Goal: Task Accomplishment & Management: Complete application form

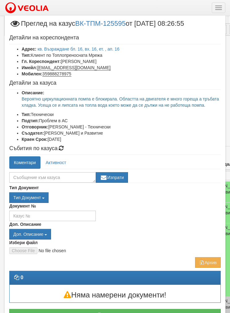
select select "40"
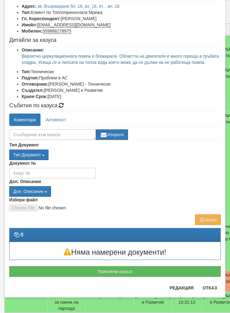
click at [76, 271] on button "Приключи казуса" at bounding box center [115, 271] width 212 height 11
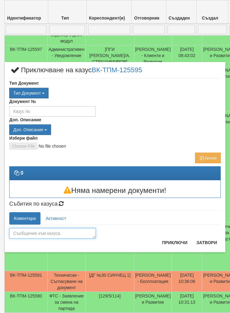
click at [24, 231] on textarea at bounding box center [52, 233] width 87 height 11
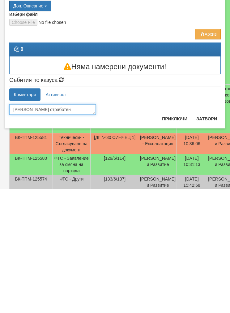
type textarea "Казуса отработен"
click at [172, 237] on button "Приключи" at bounding box center [175, 242] width 33 height 10
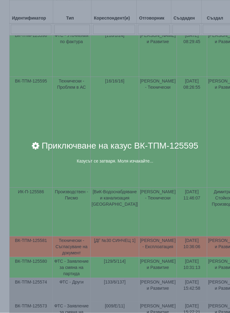
scroll to position [387, 0]
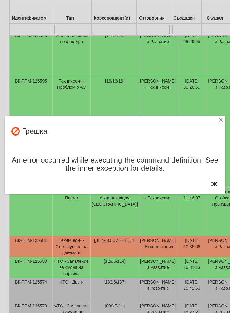
click at [212, 183] on button "OK" at bounding box center [214, 184] width 14 height 10
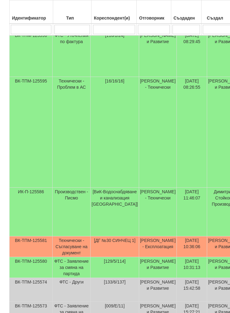
click at [58, 174] on td "Технически - Проблем в АС" at bounding box center [72, 132] width 38 height 111
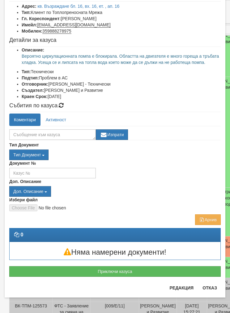
scroll to position [43, 0]
click at [75, 276] on button "Приключи казуса" at bounding box center [115, 271] width 212 height 11
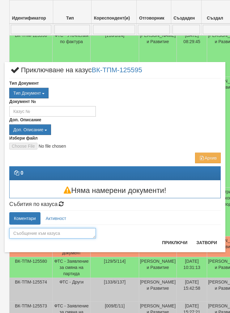
click at [35, 234] on textarea at bounding box center [52, 233] width 87 height 11
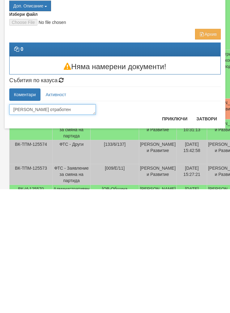
type textarea "[PERSON_NAME] отработен"
click at [167, 237] on button "Приключи" at bounding box center [175, 242] width 33 height 10
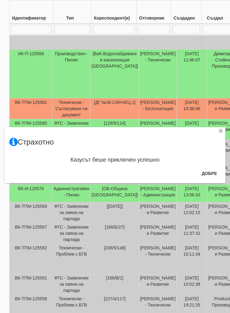
click at [209, 171] on button "Добре" at bounding box center [209, 173] width 23 height 10
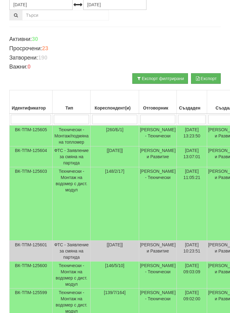
scroll to position [0, 0]
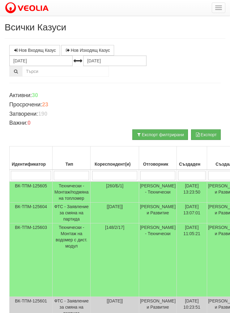
click at [214, 4] on button "button" at bounding box center [219, 7] width 14 height 11
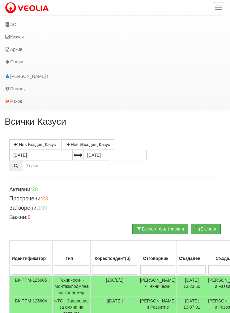
click at [13, 24] on link "АС" at bounding box center [112, 24] width 224 height 12
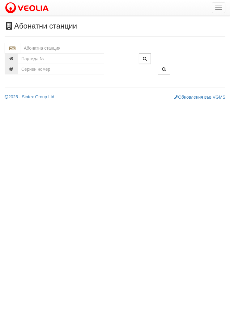
click at [39, 50] on input "text" at bounding box center [78, 48] width 116 height 11
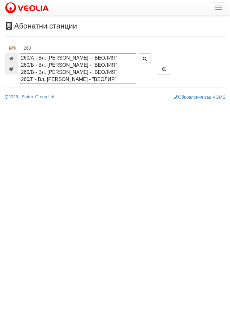
click at [30, 78] on div "260/Г - Вл. [PERSON_NAME] - "ВЕОЛИЯ"" at bounding box center [78, 79] width 114 height 7
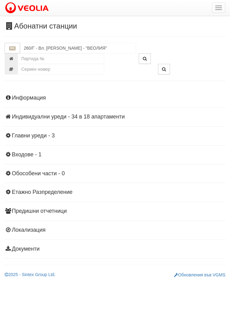
click at [25, 130] on div "Информация Параметри Брой Апартаменти: 18 Ползватели 08/2025 78 % 0 % 0" at bounding box center [115, 172] width 221 height 171
click at [33, 140] on div "Информация Параметри Брой Апартаменти: 18 Ползватели 08/2025 78 % 0 % 0" at bounding box center [115, 172] width 221 height 171
click at [39, 137] on h4 "Главни уреди - 3" at bounding box center [115, 136] width 221 height 6
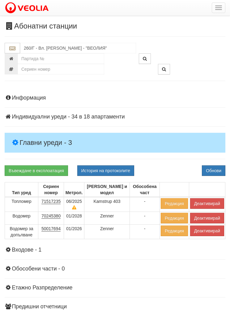
click at [209, 205] on button "Деактивирай" at bounding box center [207, 203] width 34 height 11
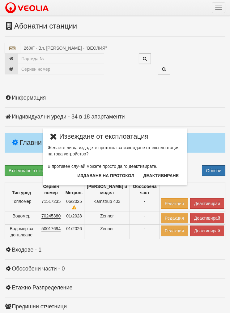
click at [90, 178] on button "Издаване на протокол" at bounding box center [106, 175] width 64 height 10
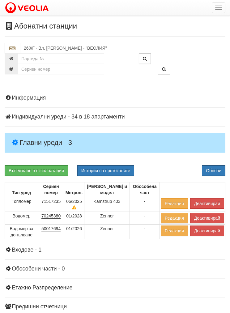
click at [214, 173] on button "Обнови" at bounding box center [214, 170] width 24 height 11
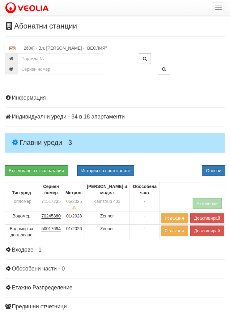
click at [208, 232] on button "Деактивирай" at bounding box center [207, 230] width 34 height 11
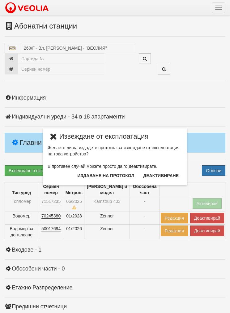
click at [100, 177] on button "Издаване на протокол" at bounding box center [106, 175] width 64 height 10
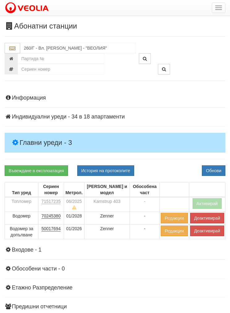
click at [214, 231] on button "Деактивирай" at bounding box center [207, 230] width 34 height 11
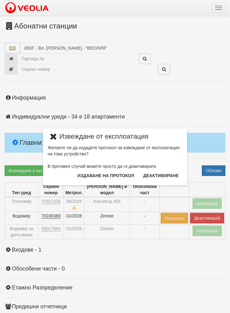
click at [95, 173] on button "Издаване на протокол" at bounding box center [106, 175] width 64 height 10
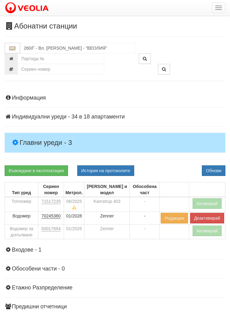
click at [218, 172] on button "Обнови" at bounding box center [214, 170] width 24 height 11
click at [38, 52] on input "260/Г - Вл. Варненчик - "ВЕОЛИЯ"" at bounding box center [78, 48] width 116 height 11
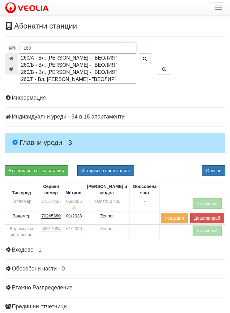
click at [32, 66] on div "260/Б - Вл. Варненчик - "ВЕОЛИЯ"" at bounding box center [78, 64] width 114 height 7
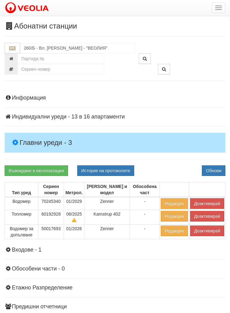
click at [31, 134] on h4 "Главни уреди - 3" at bounding box center [115, 143] width 221 height 20
click at [203, 214] on button "Деактивирай" at bounding box center [207, 216] width 34 height 11
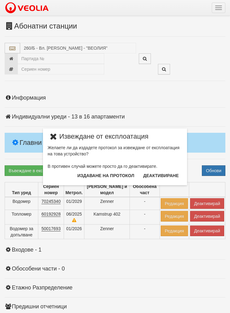
click at [96, 175] on button "Издаване на протокол" at bounding box center [106, 175] width 64 height 10
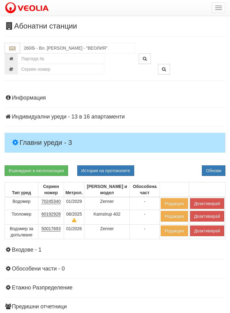
click at [212, 174] on button "Обнови" at bounding box center [214, 170] width 24 height 11
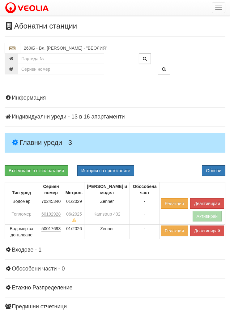
click at [206, 234] on button "Деактивирай" at bounding box center [207, 230] width 34 height 11
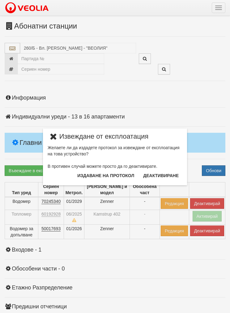
click at [95, 176] on button "Издаване на протокол" at bounding box center [106, 175] width 64 height 10
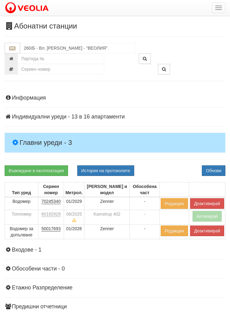
click at [211, 173] on button "Обнови" at bounding box center [214, 170] width 24 height 11
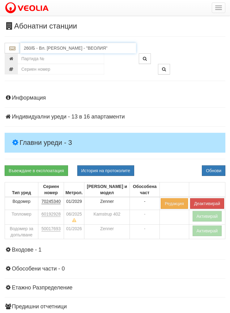
click at [40, 51] on input "260/Б - Вл. Варненчик - "ВЕОЛИЯ"" at bounding box center [78, 48] width 116 height 11
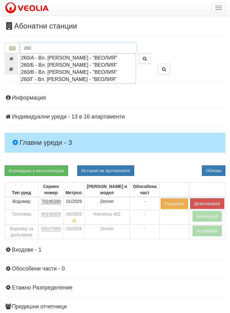
click at [53, 72] on div "260/В - Вл. Варненчик - "ВЕОЛИЯ"" at bounding box center [78, 71] width 114 height 7
type input "260/В - Вл. Варненчик - "ВЕОЛИЯ""
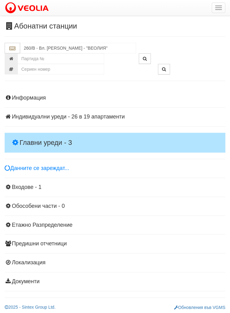
click at [31, 137] on h4 "Главни уреди - 3" at bounding box center [115, 143] width 221 height 20
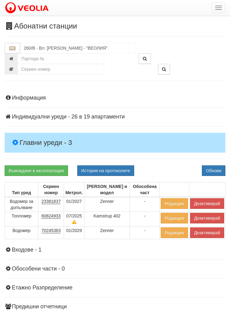
click at [205, 217] on button "Деактивирай" at bounding box center [207, 217] width 34 height 11
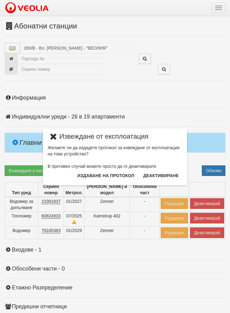
click at [96, 174] on button "Издаване на протокол" at bounding box center [106, 175] width 64 height 10
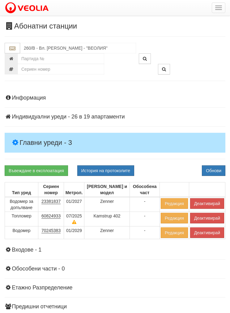
click at [212, 167] on button "Обнови" at bounding box center [214, 170] width 24 height 11
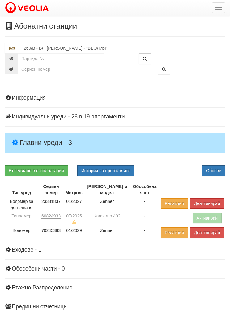
click at [202, 199] on button "Деактивирай" at bounding box center [207, 203] width 34 height 11
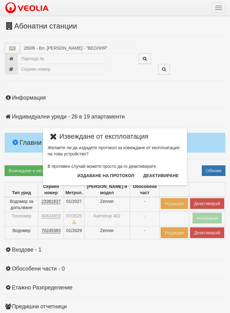
click at [89, 173] on button "Издаване на протокол" at bounding box center [106, 175] width 64 height 10
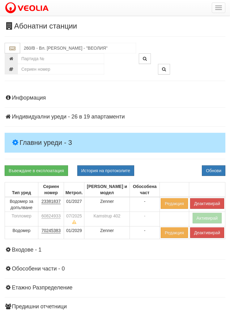
click at [212, 171] on button "Обнови" at bounding box center [214, 170] width 24 height 11
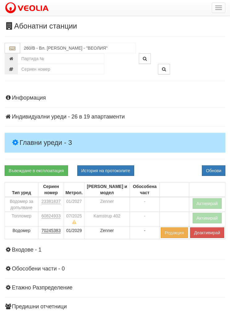
click at [175, 94] on div "Информация Параметри Брой Апартаменти: 19 Ползватели 08/2025 37 % 0 % 0" at bounding box center [115, 220] width 221 height 266
click at [41, 47] on input "260/В - Вл. Варненчик - "ВЕОЛИЯ"" at bounding box center [78, 48] width 116 height 11
click at [218, 11] on button "button" at bounding box center [219, 7] width 14 height 11
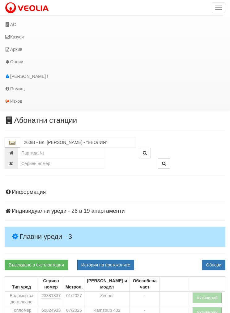
click at [21, 35] on link "Казуси" at bounding box center [112, 37] width 224 height 12
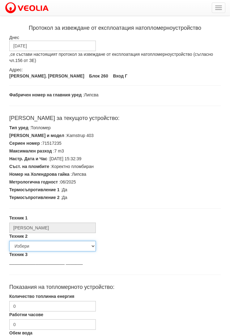
click at [25, 244] on select "Избери Недко Тодоров Дончо Дончев Георги Колчаков Илиян Любчев Христо Пенев Све…" at bounding box center [52, 246] width 87 height 11
select select "5d4615a0-9cef-4004-86a5-26aa391ad5dd"
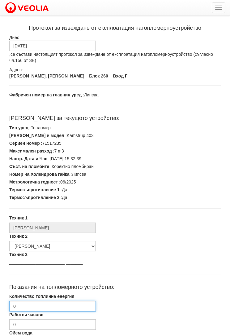
click at [27, 305] on input "0" at bounding box center [52, 306] width 87 height 11
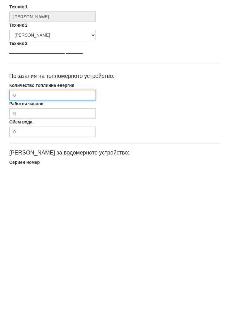
scroll to position [87, 0]
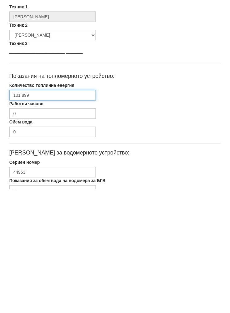
type input "101.899"
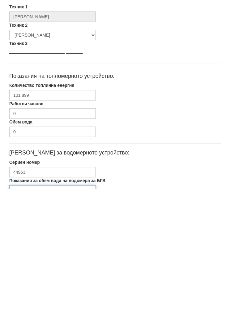
click at [27, 309] on input "0" at bounding box center [52, 314] width 87 height 11
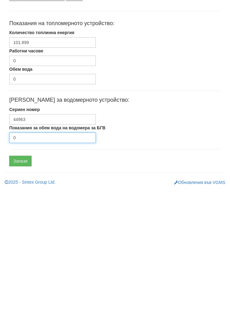
click at [32, 256] on input "0" at bounding box center [52, 261] width 87 height 11
type input "183"
click at [18, 279] on input "Запази" at bounding box center [20, 284] width 22 height 11
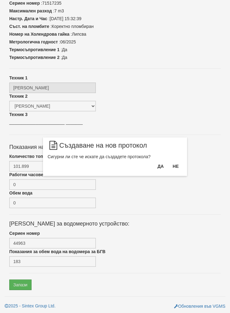
click at [156, 166] on button "Да" at bounding box center [161, 166] width 14 height 10
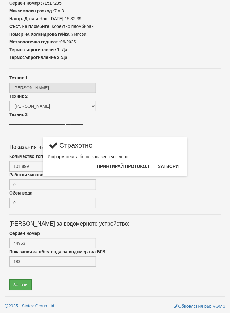
click at [165, 168] on button "Затвори" at bounding box center [169, 166] width 28 height 10
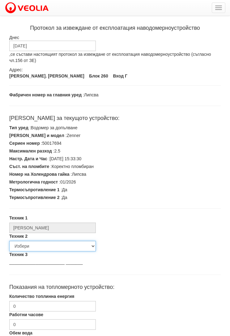
click at [27, 245] on select "Избери [PERSON_NAME] [PERSON_NAME] [PERSON_NAME] [PERSON_NAME] [PERSON_NAME] [P…" at bounding box center [52, 246] width 87 height 11
select select "5d4615a0-9cef-4004-86a5-26aa391ad5dd"
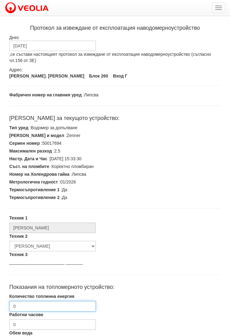
click at [33, 305] on input "0" at bounding box center [52, 306] width 87 height 11
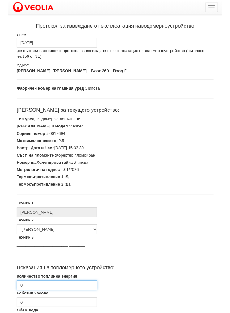
scroll to position [87, 0]
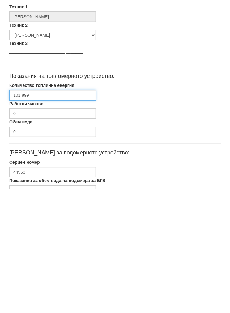
type input "101.899"
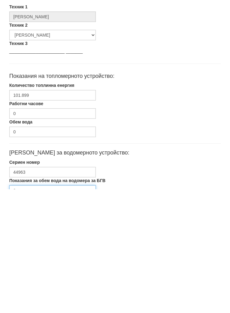
click at [38, 309] on input "0" at bounding box center [52, 314] width 87 height 11
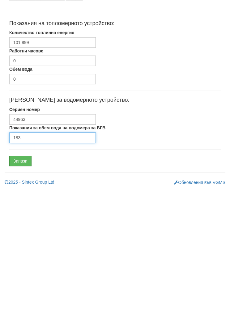
type input "183"
click at [16, 279] on input "Запази" at bounding box center [20, 284] width 22 height 11
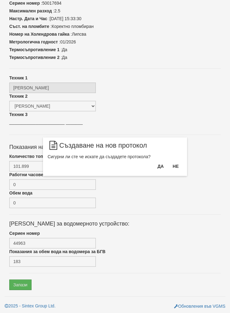
click at [155, 168] on button "Да" at bounding box center [161, 166] width 14 height 10
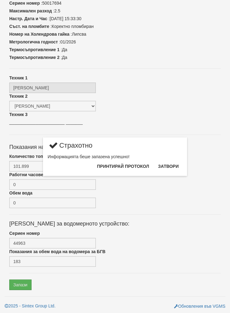
click at [171, 171] on button "Затвори" at bounding box center [169, 166] width 28 height 10
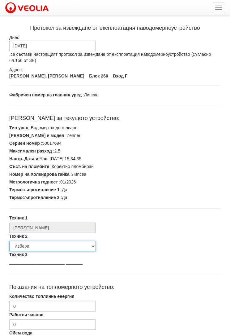
click at [37, 246] on select "Избери [PERSON_NAME] [PERSON_NAME] [PERSON_NAME] [PERSON_NAME] [PERSON_NAME] [P…" at bounding box center [52, 246] width 87 height 11
select select "5d4615a0-9cef-4004-86a5-26aa391ad5dd"
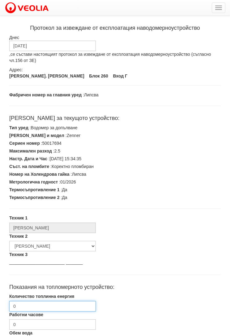
click at [28, 305] on input "0" at bounding box center [52, 306] width 87 height 11
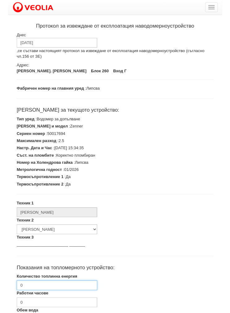
scroll to position [87, 0]
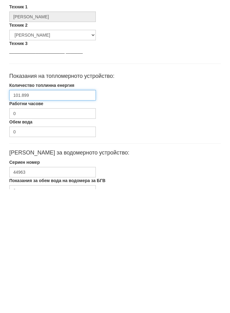
type input "101.899"
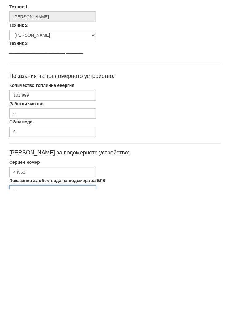
click at [27, 309] on input "0" at bounding box center [52, 314] width 87 height 11
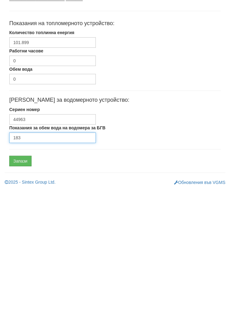
type input "183"
click at [23, 279] on input "Запази" at bounding box center [20, 284] width 22 height 11
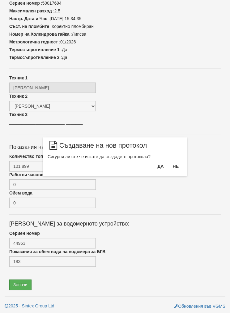
click at [156, 169] on button "Да" at bounding box center [161, 166] width 14 height 10
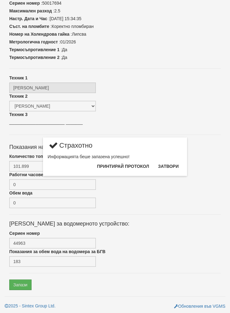
click at [172, 168] on button "Затвори" at bounding box center [169, 166] width 28 height 10
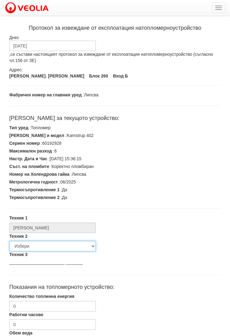
click at [31, 243] on select "Избери [PERSON_NAME] [PERSON_NAME] [PERSON_NAME] [PERSON_NAME] [PERSON_NAME] [P…" at bounding box center [52, 246] width 87 height 11
select select "5d4615a0-9cef-4004-86a5-26aa391ad5dd"
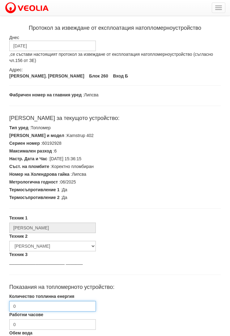
click at [29, 305] on input "0" at bounding box center [52, 306] width 87 height 11
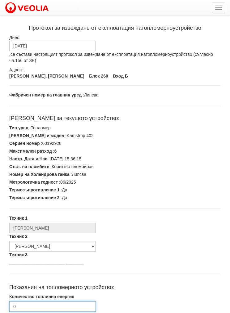
scroll to position [87, 0]
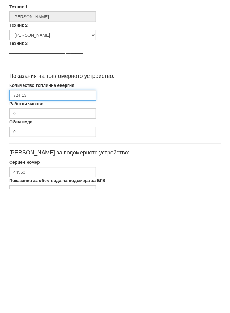
type input "724.13"
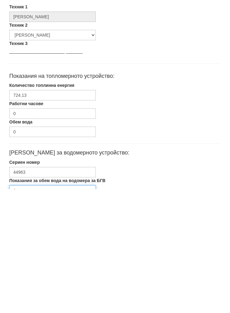
click at [34, 309] on input "0" at bounding box center [52, 314] width 87 height 11
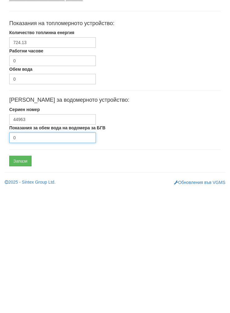
click at [45, 256] on input "0" at bounding box center [52, 261] width 87 height 11
type input "49"
click at [18, 279] on input "Запази" at bounding box center [20, 284] width 22 height 11
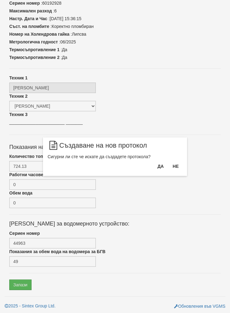
click at [156, 166] on button "Да" at bounding box center [161, 166] width 14 height 10
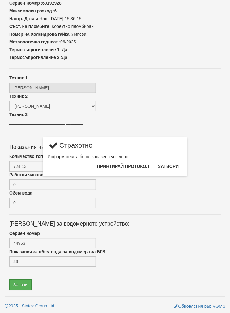
click at [173, 171] on button "Затвори" at bounding box center [169, 166] width 28 height 10
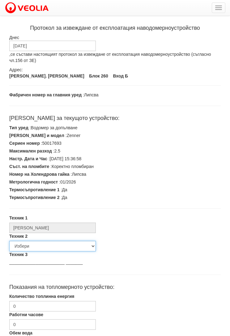
click at [29, 245] on select "Избери [PERSON_NAME] [PERSON_NAME] [PERSON_NAME] [PERSON_NAME] [PERSON_NAME] [P…" at bounding box center [52, 246] width 87 height 11
select select "5d4615a0-9cef-4004-86a5-26aa391ad5dd"
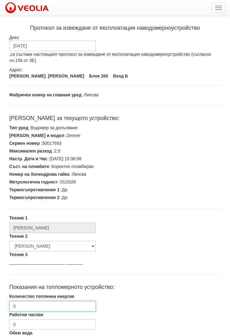
click at [28, 306] on input "0" at bounding box center [52, 306] width 87 height 11
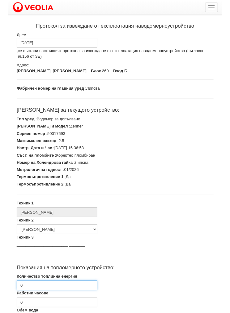
scroll to position [87, 0]
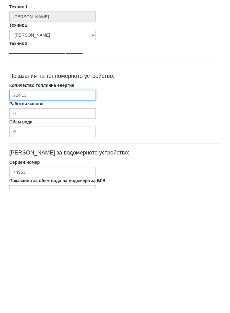
type input "724.13"
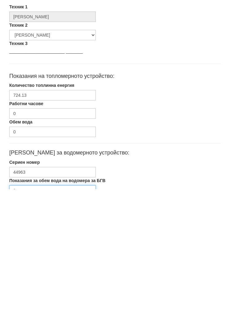
click at [32, 309] on input "0" at bounding box center [52, 314] width 87 height 11
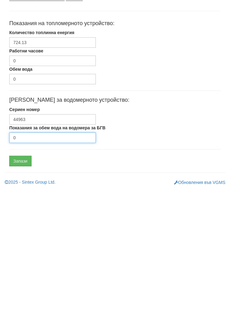
click at [36, 256] on input "0" at bounding box center [52, 261] width 87 height 11
type input "49"
click at [19, 279] on input "Запази" at bounding box center [20, 284] width 22 height 11
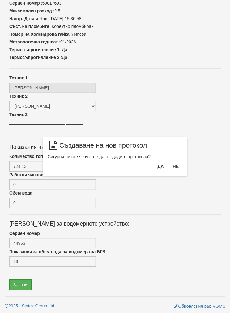
click at [157, 168] on button "Да" at bounding box center [161, 166] width 14 height 10
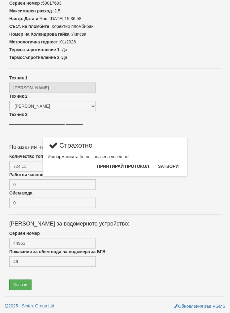
click at [170, 167] on button "Затвори" at bounding box center [169, 166] width 28 height 10
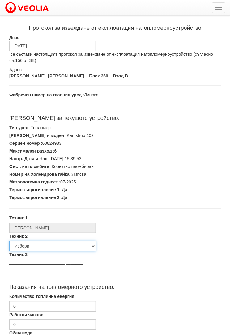
click at [33, 244] on select "Избери [PERSON_NAME] [PERSON_NAME] [PERSON_NAME] [PERSON_NAME] [PERSON_NAME] [P…" at bounding box center [52, 246] width 87 height 11
select select "5d4615a0-9cef-4004-86a5-26aa391ad5dd"
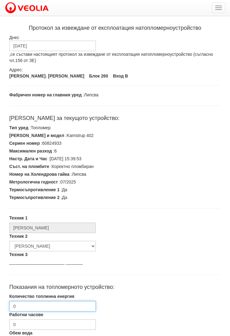
click at [33, 303] on input "0" at bounding box center [52, 306] width 87 height 11
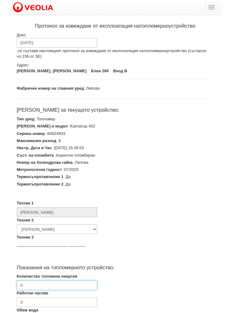
scroll to position [87, 0]
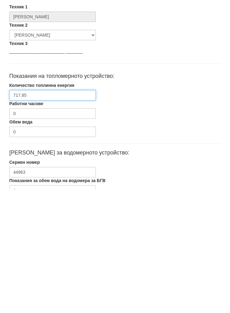
type input "717.85"
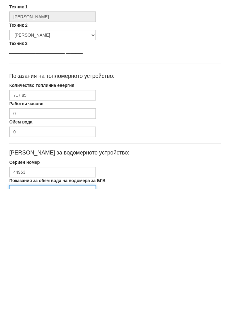
click at [38, 309] on input "0" at bounding box center [52, 314] width 87 height 11
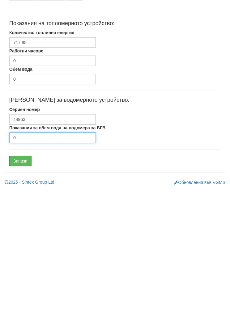
click at [32, 256] on input "0" at bounding box center [52, 261] width 87 height 11
type input "46"
click at [21, 279] on input "Запази" at bounding box center [20, 284] width 22 height 11
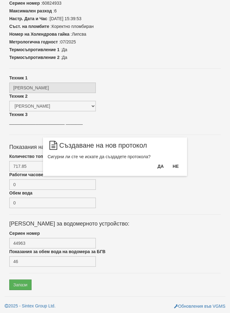
click at [155, 170] on button "Да" at bounding box center [161, 166] width 14 height 10
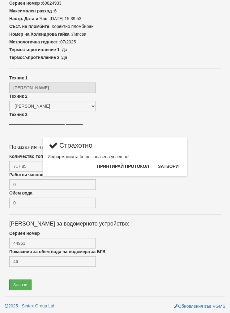
click at [170, 168] on button "Затвори" at bounding box center [169, 166] width 28 height 10
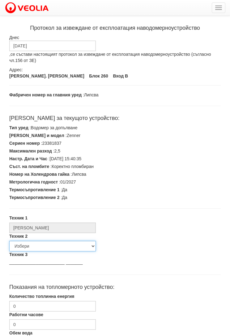
click at [34, 245] on select "Избери [PERSON_NAME] [PERSON_NAME] [PERSON_NAME] [PERSON_NAME] [PERSON_NAME] [P…" at bounding box center [52, 246] width 87 height 11
select select "5d4615a0-9cef-4004-86a5-26aa391ad5dd"
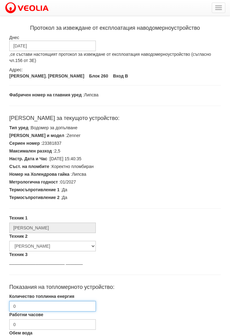
click at [38, 307] on input "0" at bounding box center [52, 306] width 87 height 11
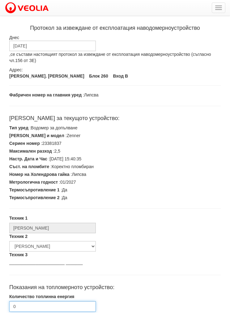
scroll to position [87, 0]
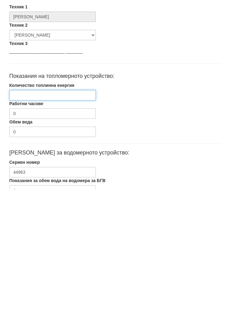
type input "1"
type input "717.85"
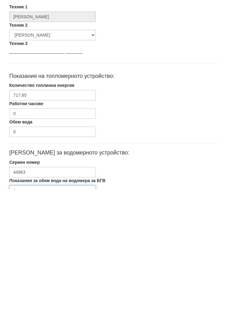
click at [29, 309] on input "0" at bounding box center [52, 314] width 87 height 11
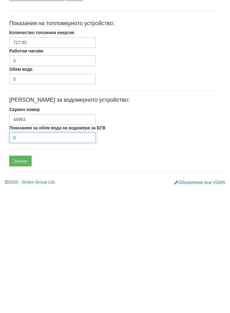
click at [42, 256] on input "0" at bounding box center [52, 261] width 87 height 11
type input "46"
click at [26, 279] on input "Запази" at bounding box center [20, 284] width 22 height 11
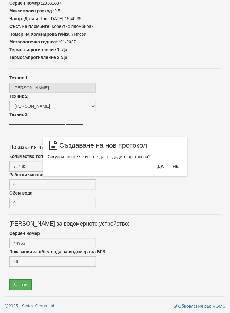
click at [156, 168] on button "Да" at bounding box center [161, 166] width 14 height 10
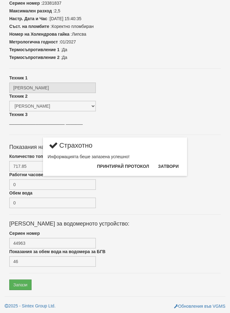
click at [171, 168] on button "Затвори" at bounding box center [169, 166] width 28 height 10
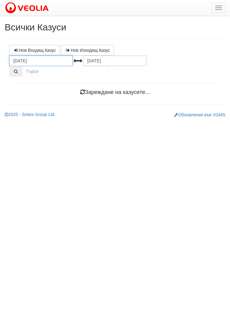
click at [21, 59] on input "[DATE]" at bounding box center [40, 60] width 63 height 11
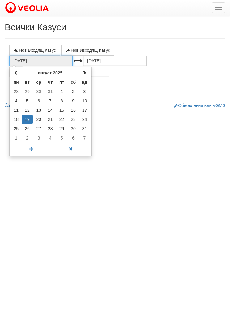
select select "1"
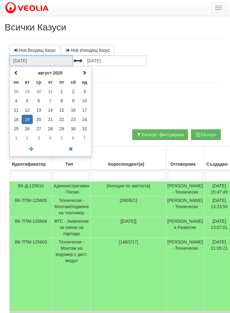
click at [15, 71] on span at bounding box center [16, 72] width 4 height 4
click at [15, 72] on span at bounding box center [16, 72] width 4 height 4
click at [82, 91] on td "1" at bounding box center [84, 91] width 11 height 9
type input "01.06.2025"
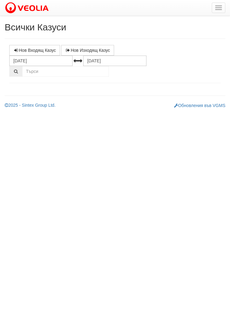
select select "1"
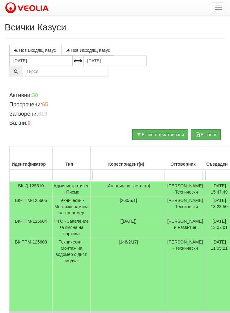
click at [111, 172] on input "search" at bounding box center [129, 175] width 72 height 9
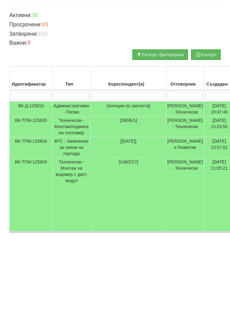
type input "1"
type input "16"
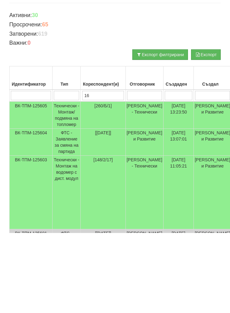
type input "16"
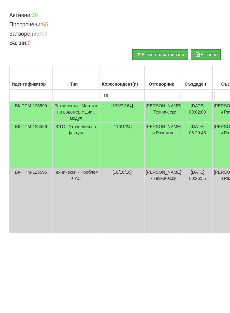
type input "1"
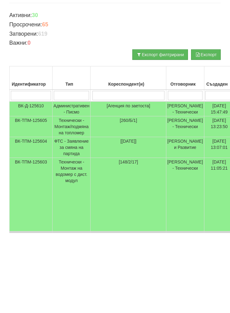
type input "0"
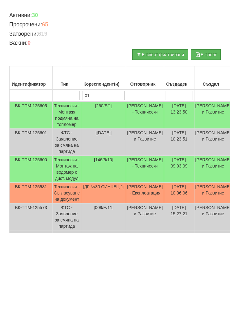
type input "016"
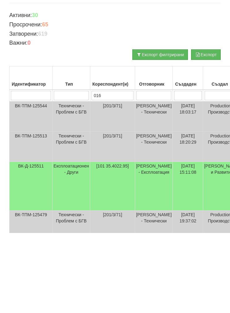
type input "016"
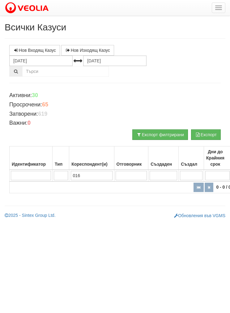
type input "016/"
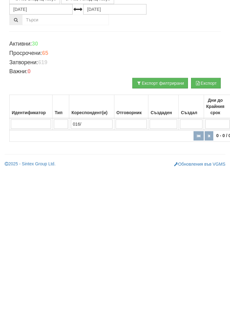
type input "016/"
click at [33, 55] on input "01.06.2025" at bounding box center [40, 60] width 63 height 11
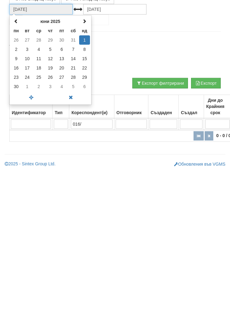
click at [14, 70] on span at bounding box center [16, 72] width 4 height 4
click at [12, 68] on th at bounding box center [16, 72] width 11 height 9
click at [15, 70] on span at bounding box center [16, 72] width 4 height 4
click at [72, 87] on td "1" at bounding box center [74, 91] width 12 height 9
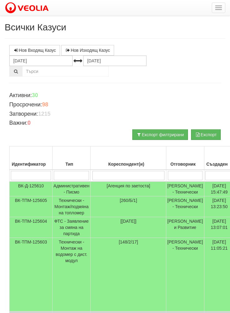
click at [108, 173] on input "search" at bounding box center [129, 175] width 72 height 9
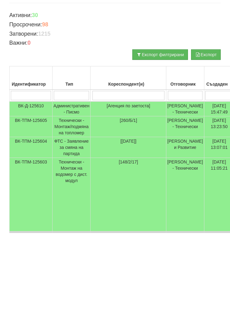
type input "0"
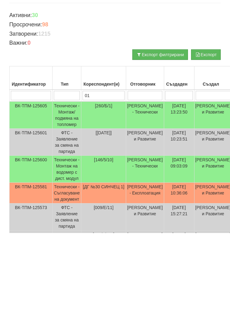
type input "016"
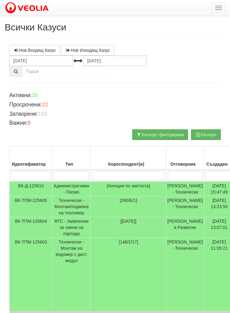
click at [110, 194] on td "[Агенция по заетоста]" at bounding box center [129, 188] width 76 height 15
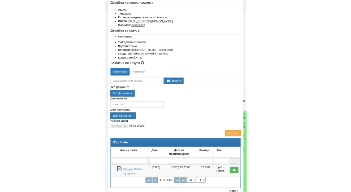
scroll to position [40, 0]
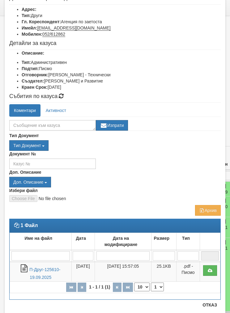
click at [37, 269] on link "П-Друг-125610-19.09.2025" at bounding box center [44, 273] width 31 height 13
click at [208, 309] on button "Отказ" at bounding box center [210, 305] width 22 height 10
